Goal: Check status: Check status

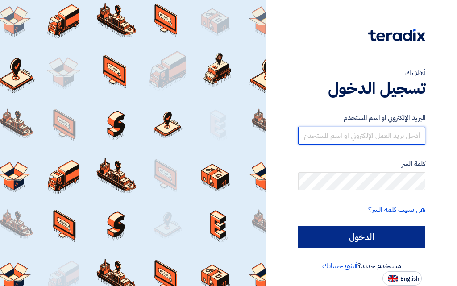
type input "[EMAIL_ADDRESS][DOMAIN_NAME]"
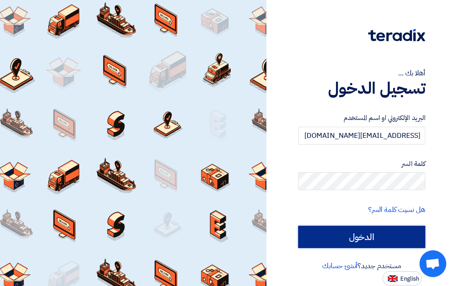
click at [354, 236] on input "الدخول" at bounding box center [361, 237] width 127 height 22
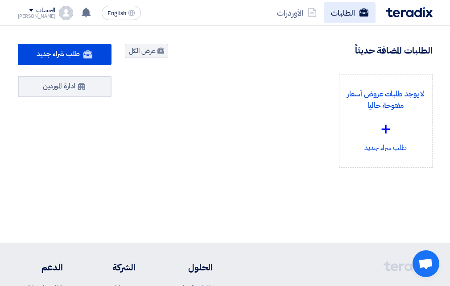
click at [343, 10] on link "الطلبات" at bounding box center [350, 12] width 52 height 21
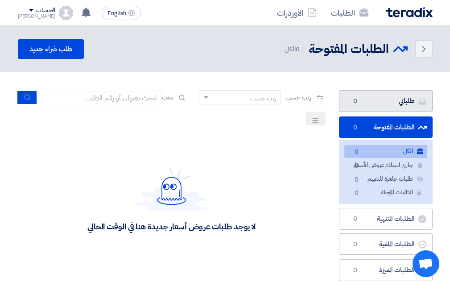
click at [391, 98] on link "طلباتي طلباتي 0" at bounding box center [386, 101] width 94 height 22
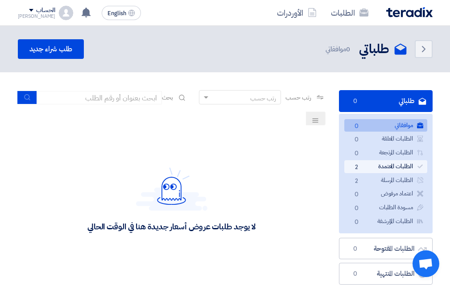
click at [394, 166] on link "الطلبات المعتمدة الطلبات المعتمدة 2" at bounding box center [385, 166] width 83 height 13
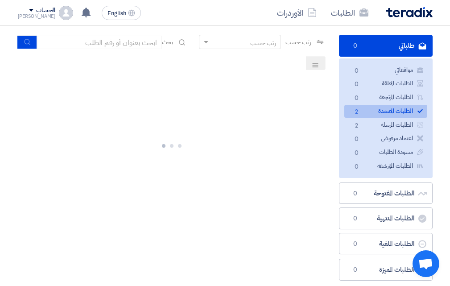
scroll to position [89, 0]
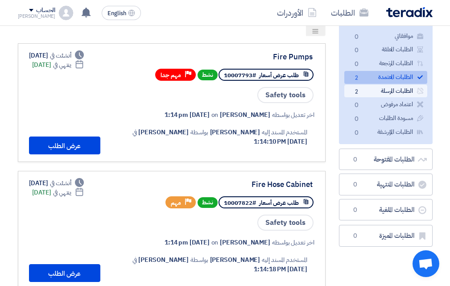
click at [380, 90] on link "الطلبات المرسلة الطلبات المرسلة 2" at bounding box center [385, 91] width 83 height 13
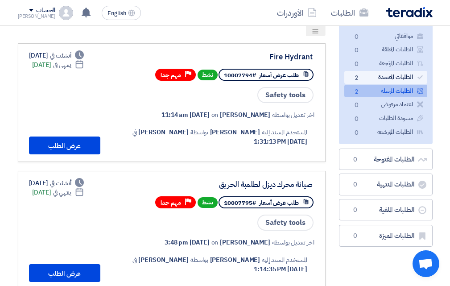
click at [383, 75] on link "الطلبات المعتمدة الطلبات المعتمدة 2" at bounding box center [385, 77] width 83 height 13
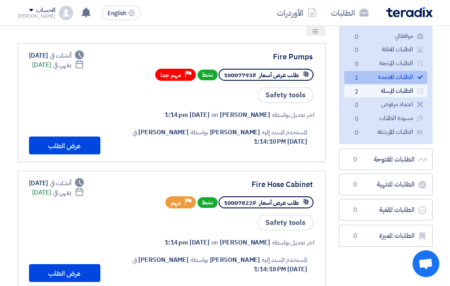
click at [386, 91] on link "الطلبات المرسلة الطلبات المرسلة 2" at bounding box center [385, 91] width 83 height 13
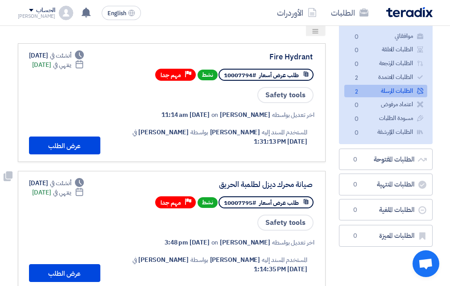
scroll to position [45, 0]
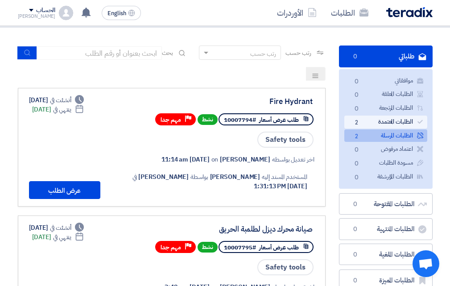
click at [387, 122] on link "الطلبات المعتمدة الطلبات المعتمدة 2" at bounding box center [385, 122] width 83 height 13
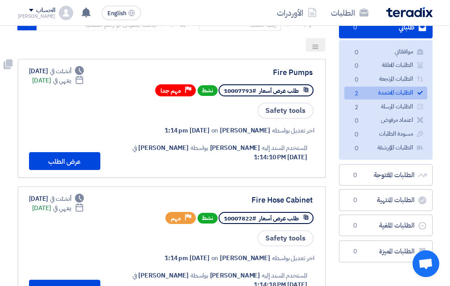
scroll to position [89, 0]
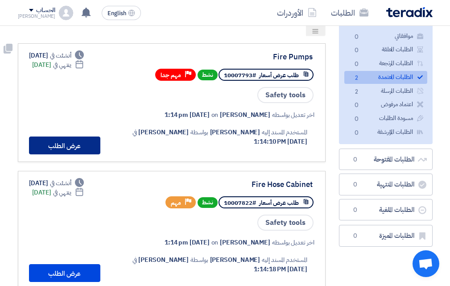
click at [82, 141] on button "عرض الطلب" at bounding box center [64, 146] width 71 height 18
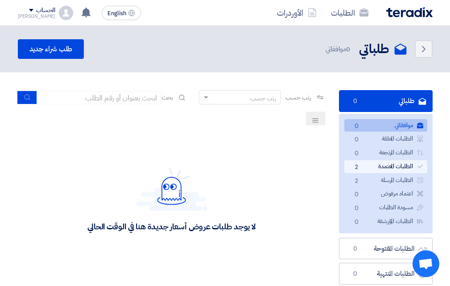
click at [393, 170] on link "الطلبات المعتمدة الطلبات المعتمدة 2" at bounding box center [385, 166] width 83 height 13
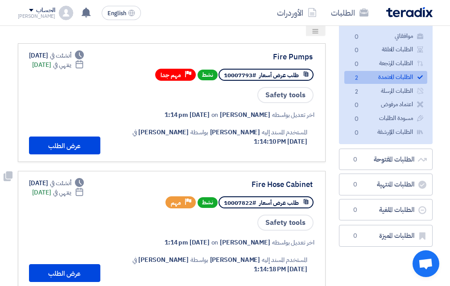
scroll to position [45, 0]
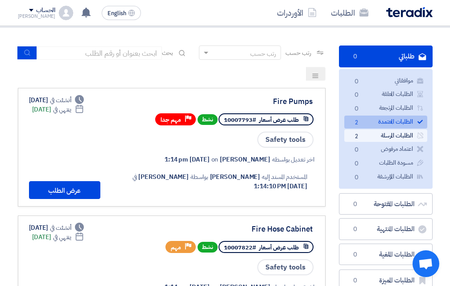
click at [391, 134] on link "الطلبات المرسلة الطلبات المرسلة 2" at bounding box center [385, 135] width 83 height 13
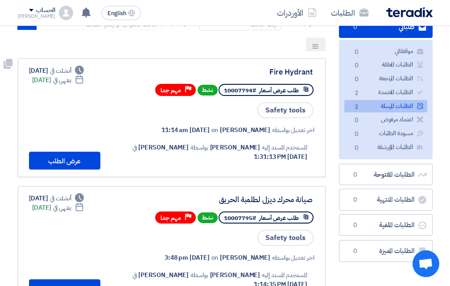
scroll to position [89, 0]
